Goal: Information Seeking & Learning: Learn about a topic

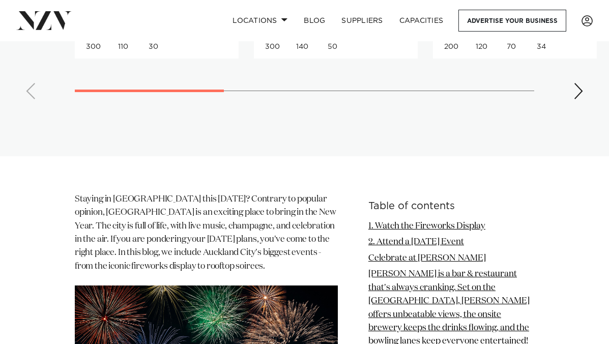
scroll to position [915, 0]
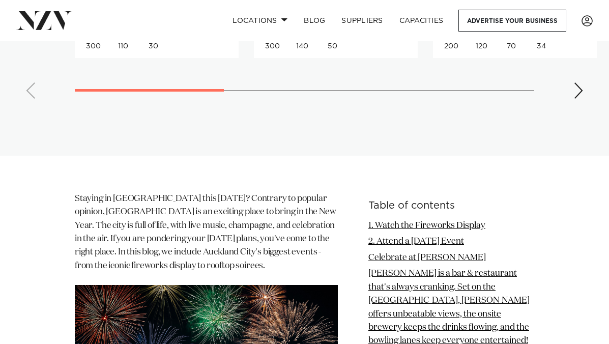
click at [581, 99] on div "Next slide" at bounding box center [578, 90] width 10 height 16
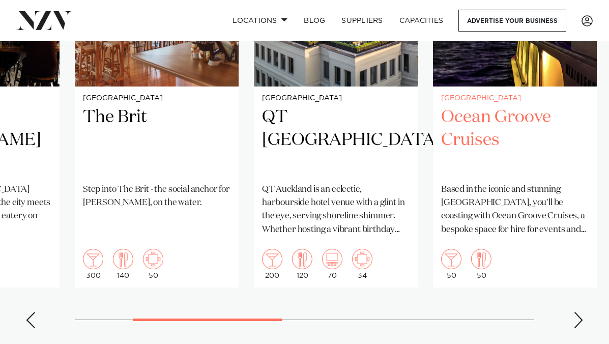
scroll to position [763, 0]
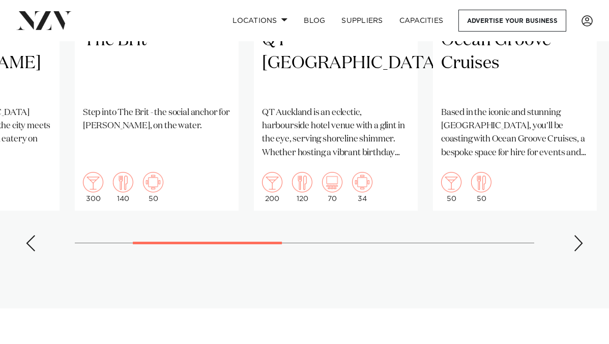
click at [578, 251] on div "Next slide" at bounding box center [578, 243] width 10 height 16
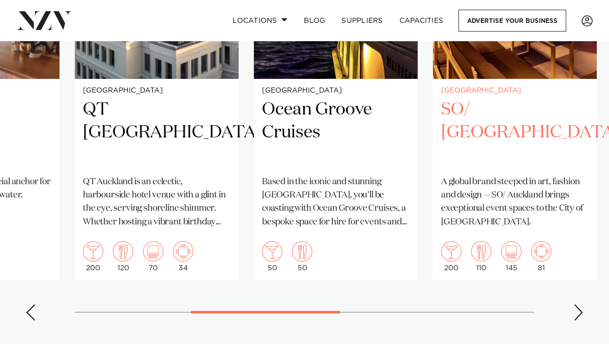
scroll to position [712, 0]
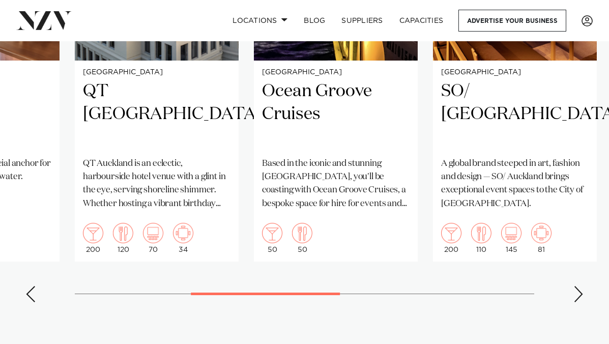
click at [580, 302] on div "Next slide" at bounding box center [578, 294] width 10 height 16
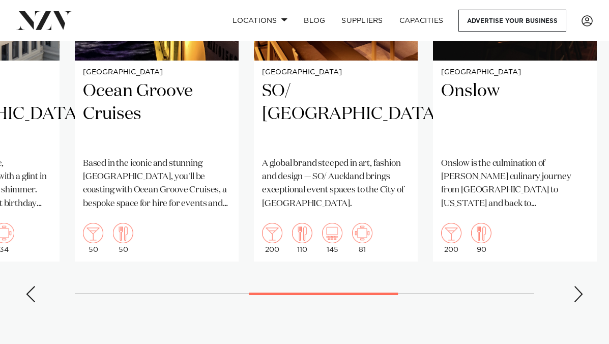
click at [576, 302] on div "Next slide" at bounding box center [578, 294] width 10 height 16
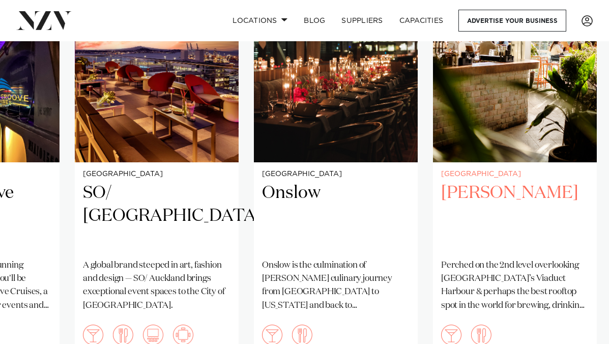
scroll to position [814, 0]
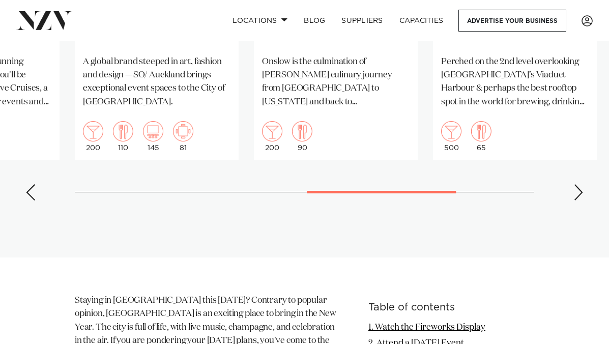
click at [578, 200] on div "Next slide" at bounding box center [578, 192] width 10 height 16
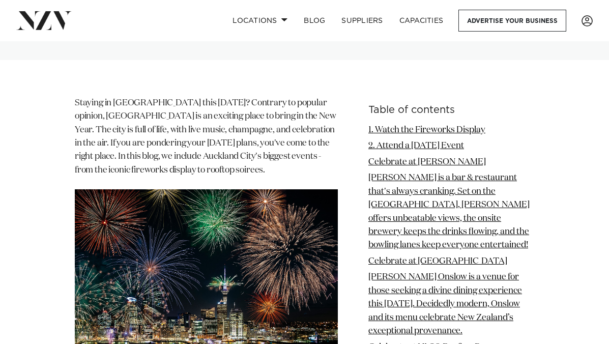
scroll to position [1017, 0]
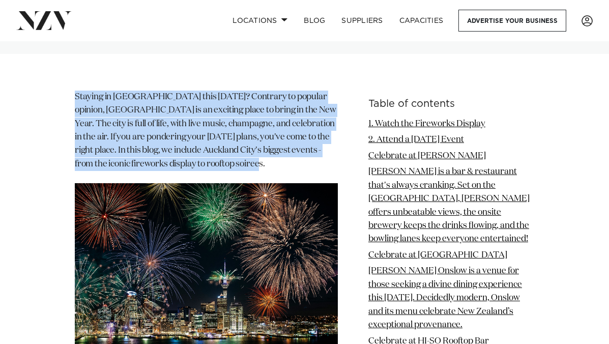
drag, startPoint x: 285, startPoint y: 198, endPoint x: 70, endPoint y: 128, distance: 225.7
copy p "Staying in [GEOGRAPHIC_DATA] this [DATE]? Contrary to popular opinion, [GEOGRAP…"
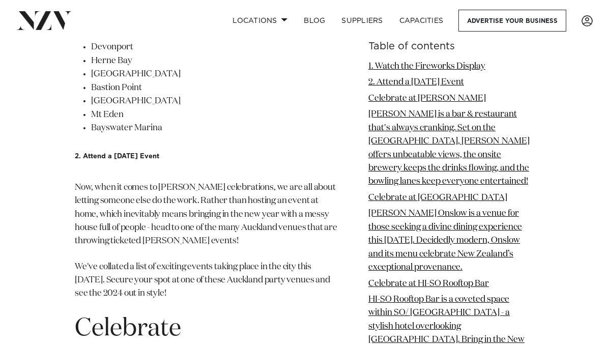
scroll to position [1577, 0]
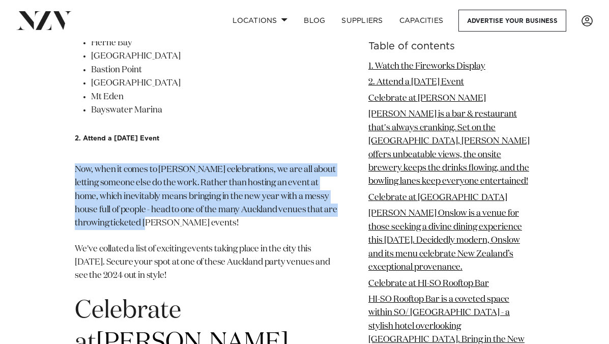
drag, startPoint x: 76, startPoint y: 199, endPoint x: 215, endPoint y: 255, distance: 150.2
click at [215, 230] on p "Now, when it comes to [PERSON_NAME] celebrations, we are all about letting some…" at bounding box center [206, 196] width 263 height 67
copy p "Now, when it comes to [PERSON_NAME] celebrations, we are all about letting some…"
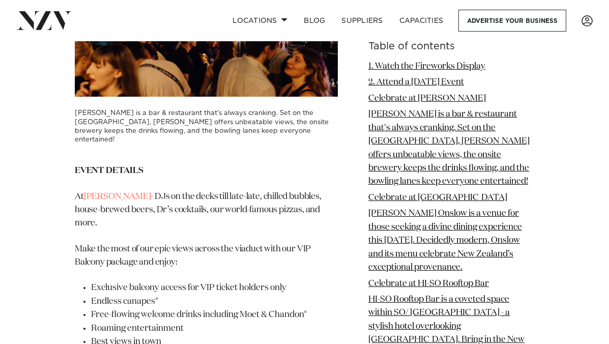
scroll to position [2238, 0]
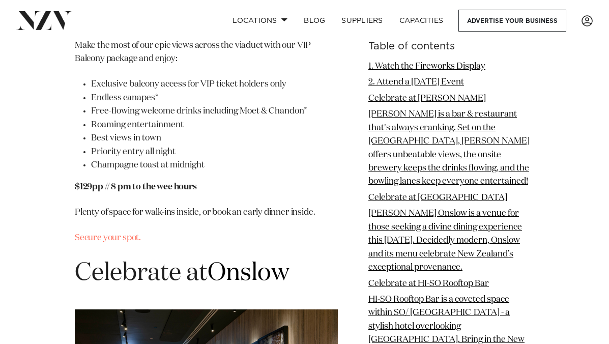
drag, startPoint x: 171, startPoint y: 222, endPoint x: 78, endPoint y: 155, distance: 115.1
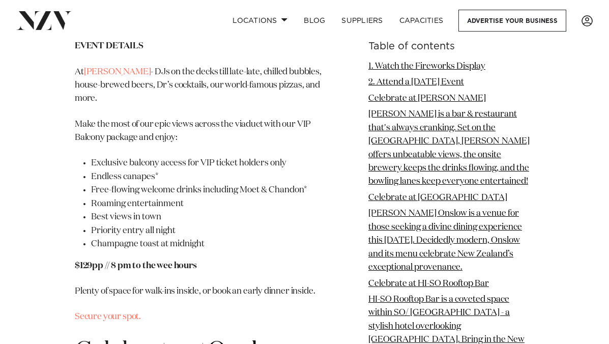
scroll to position [2085, 0]
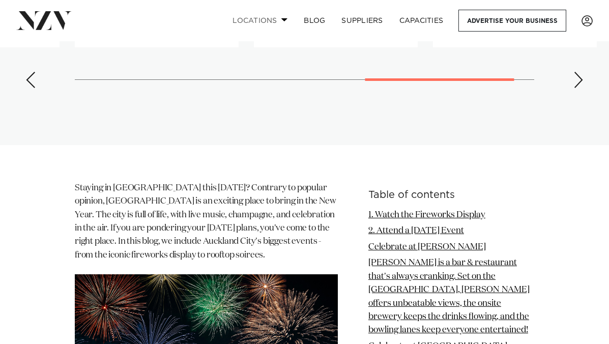
drag, startPoint x: 74, startPoint y: 107, endPoint x: 264, endPoint y: 11, distance: 213.1
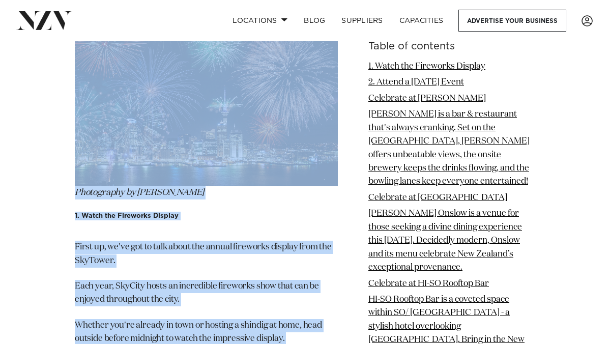
scroll to position [1208, 0]
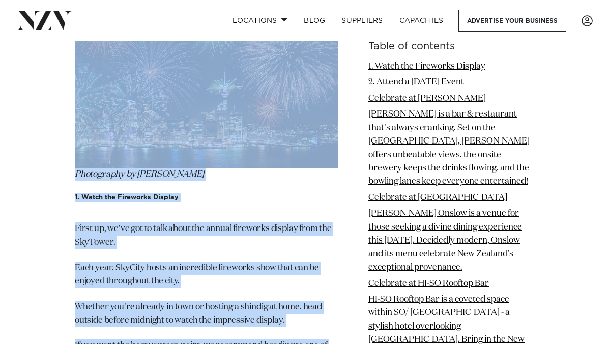
click at [284, 249] on p "First up, we've got to talk about the annual fireworks display from the SkyTowe…" at bounding box center [206, 235] width 263 height 27
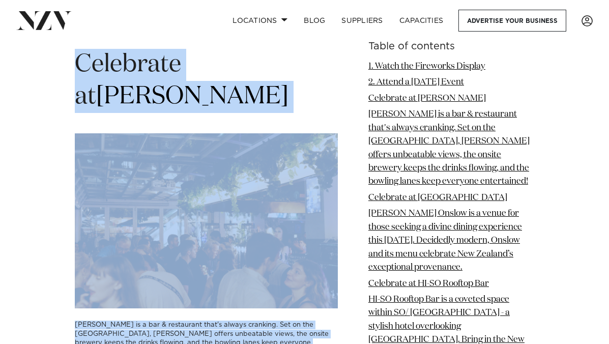
scroll to position [1920, 0]
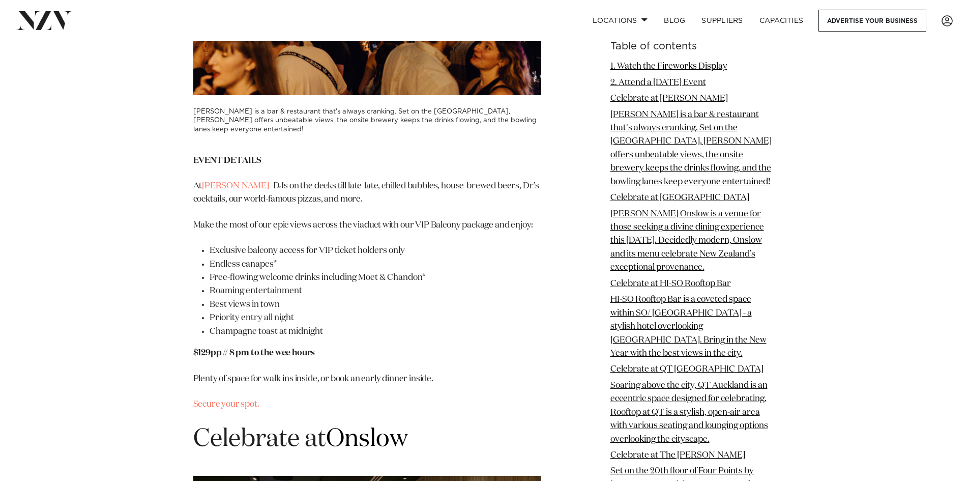
scroll to position [2090, 0]
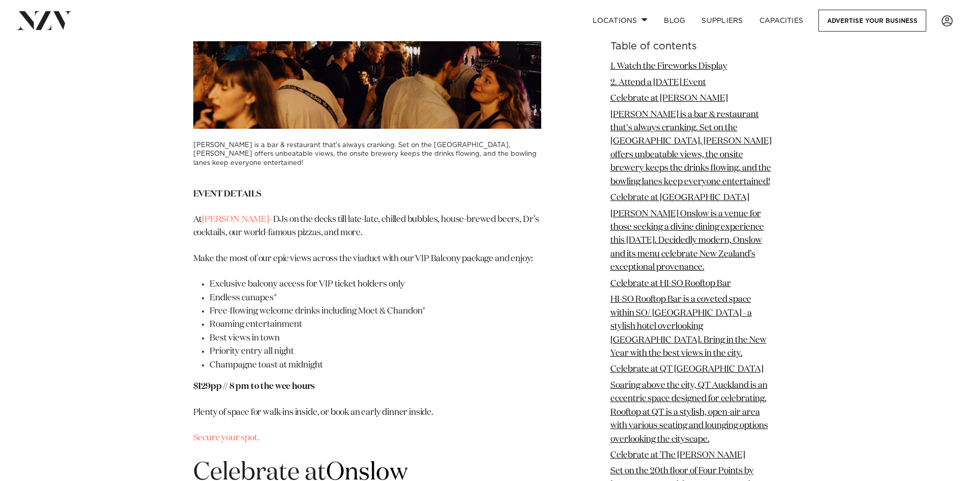
click at [400, 240] on p "At [PERSON_NAME] - DJs on the decks till late-late, chilled bubbles, house-brew…" at bounding box center [367, 226] width 348 height 27
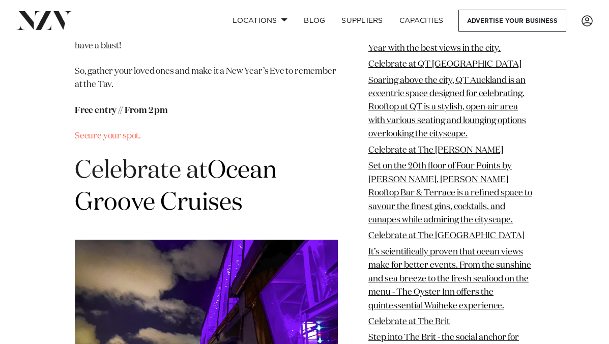
scroll to position [6757, 0]
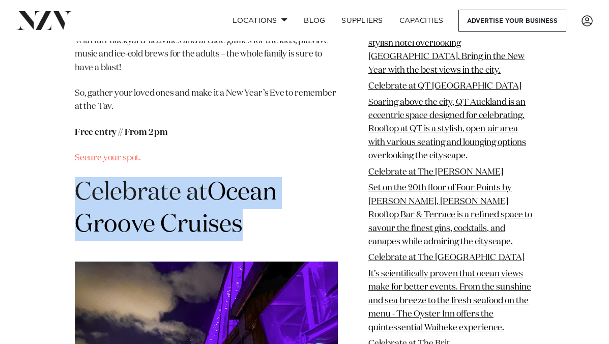
drag, startPoint x: 62, startPoint y: 122, endPoint x: 258, endPoint y: 161, distance: 200.3
